Goal: Communication & Community: Share content

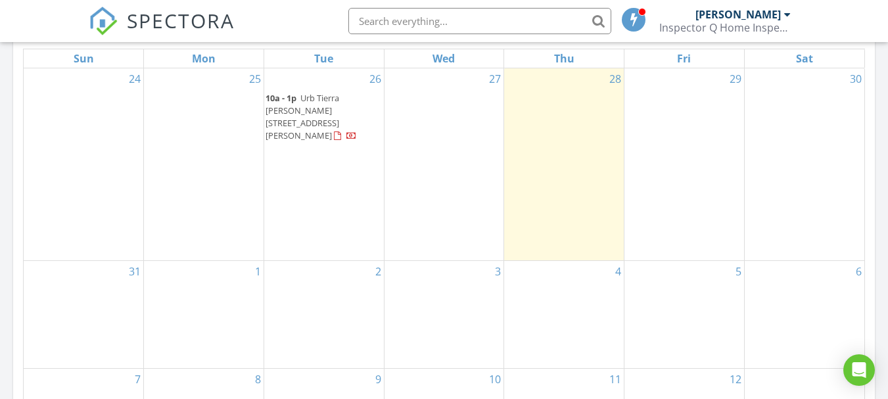
scroll to position [591, 0]
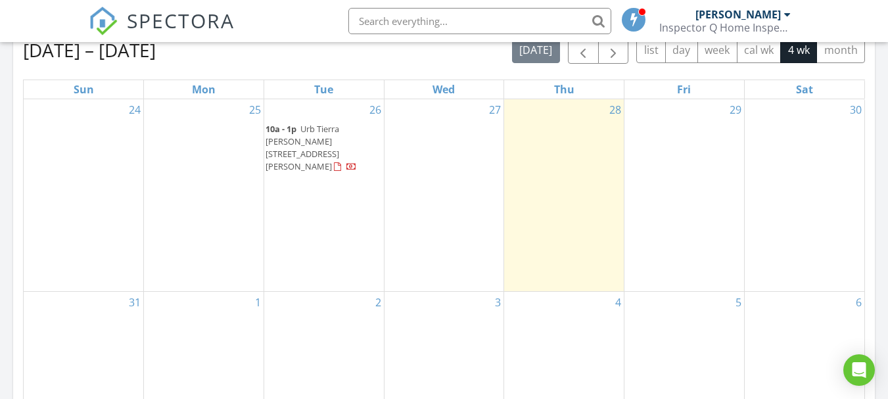
click at [304, 140] on span "Urb Tierra [PERSON_NAME] [STREET_ADDRESS][PERSON_NAME]" at bounding box center [303, 148] width 74 height 50
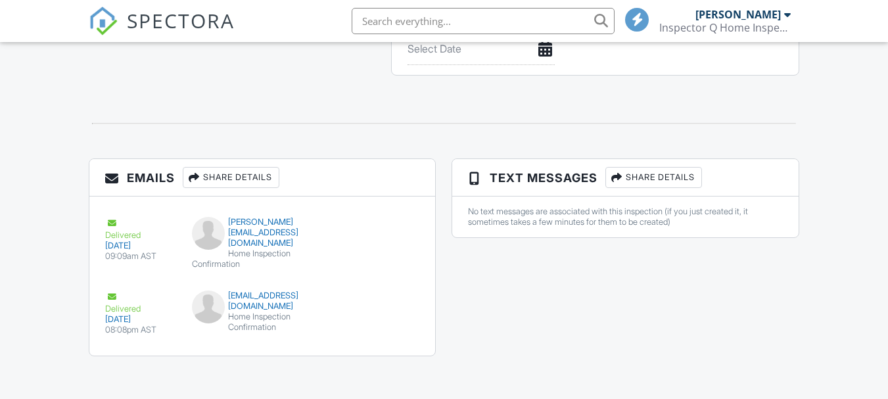
scroll to position [1379, 0]
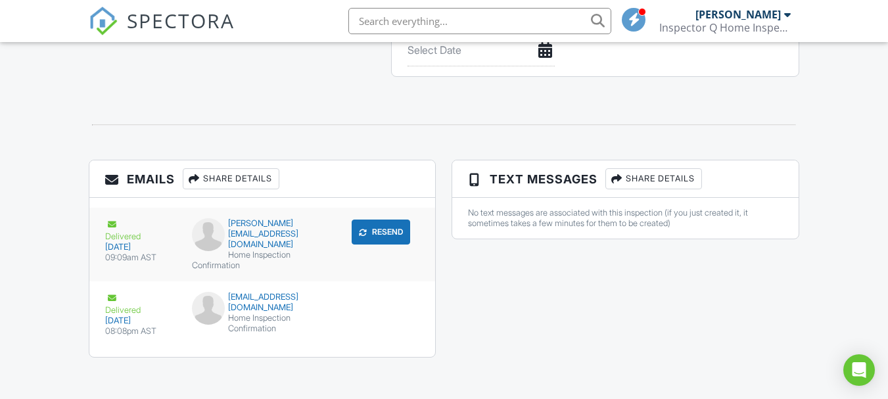
click at [137, 229] on div "Delivered" at bounding box center [140, 230] width 71 height 24
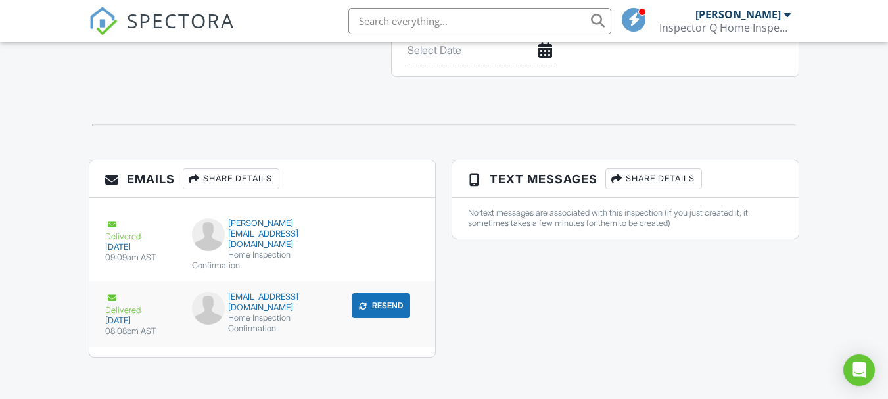
click at [283, 310] on div "henrysgordillo@gmail.com" at bounding box center [262, 302] width 141 height 21
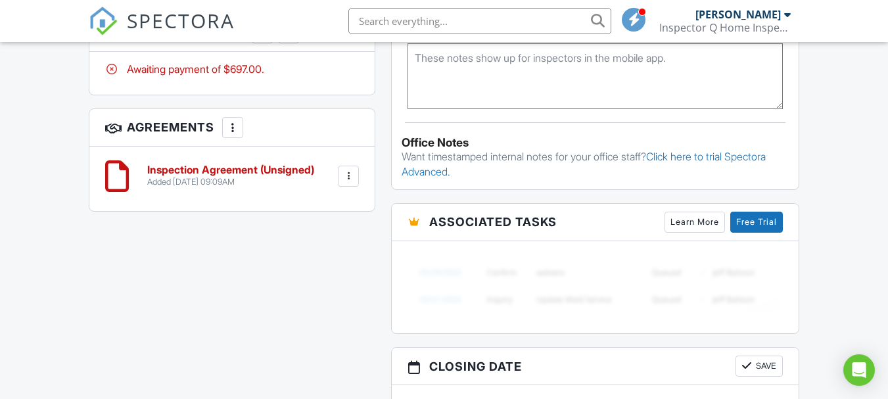
scroll to position [722, 0]
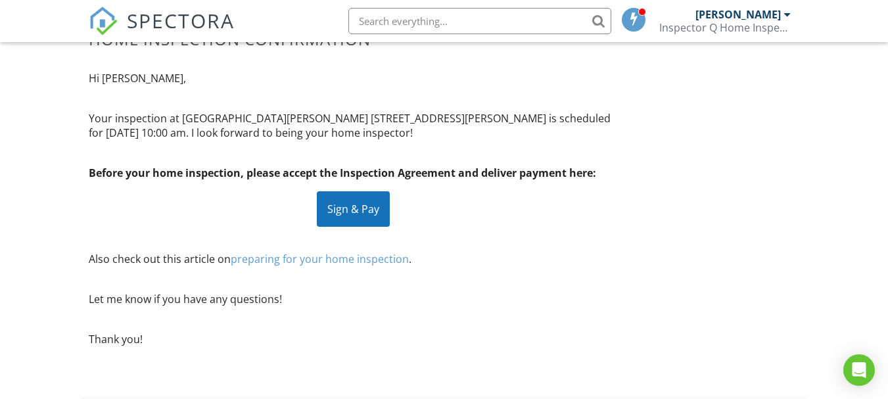
scroll to position [131, 0]
